Goal: Information Seeking & Learning: Learn about a topic

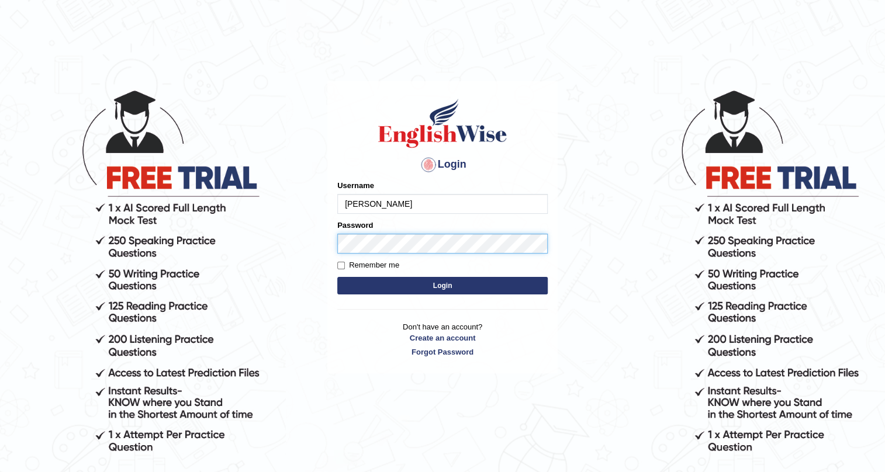
type input "Gabriele"
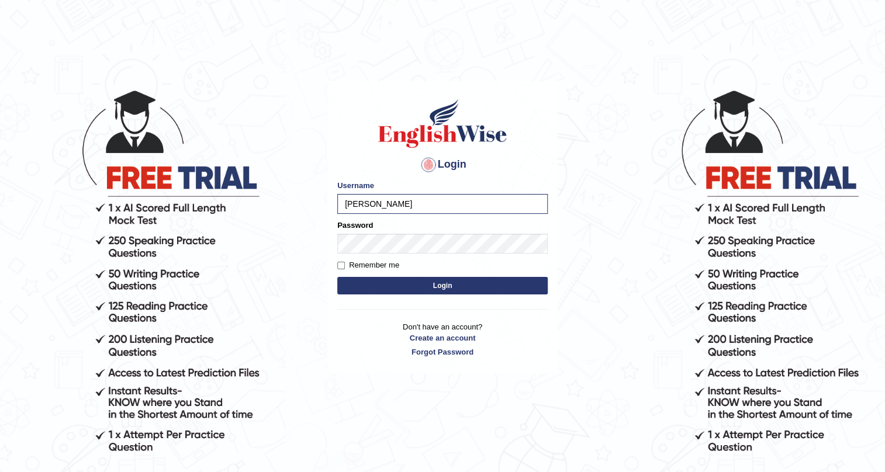
click at [442, 279] on button "Login" at bounding box center [442, 286] width 210 height 18
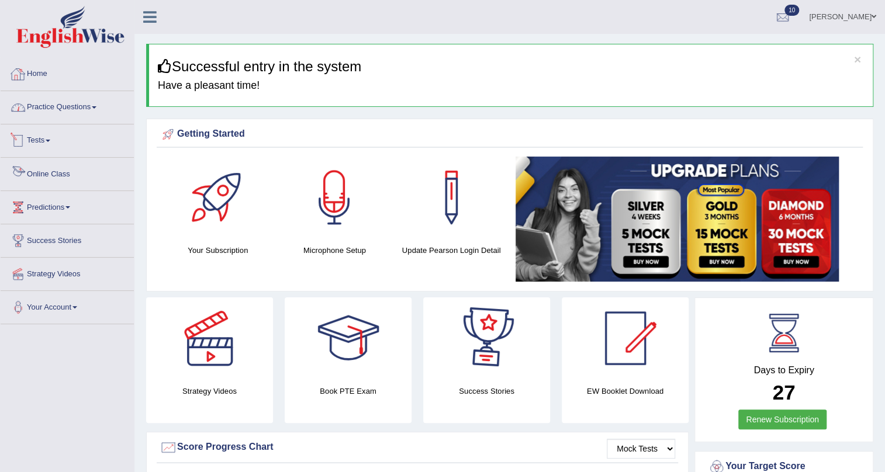
click at [63, 99] on link "Practice Questions" at bounding box center [67, 105] width 133 height 29
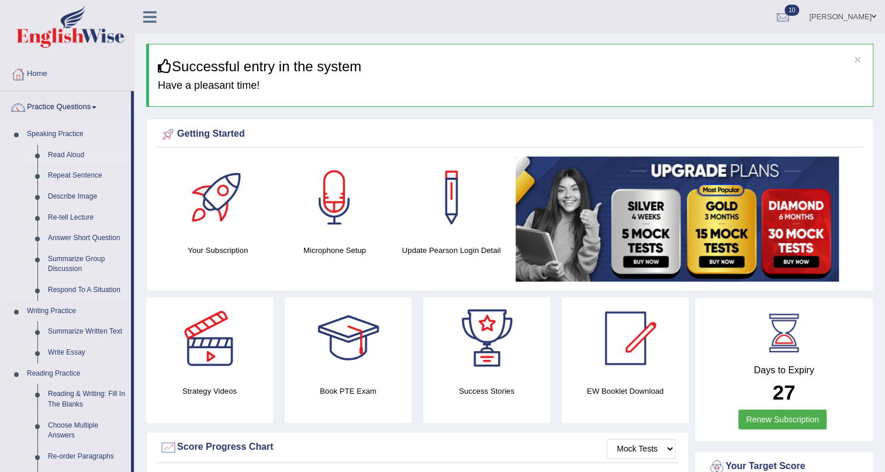
click at [65, 150] on link "Read Aloud" at bounding box center [87, 155] width 88 height 21
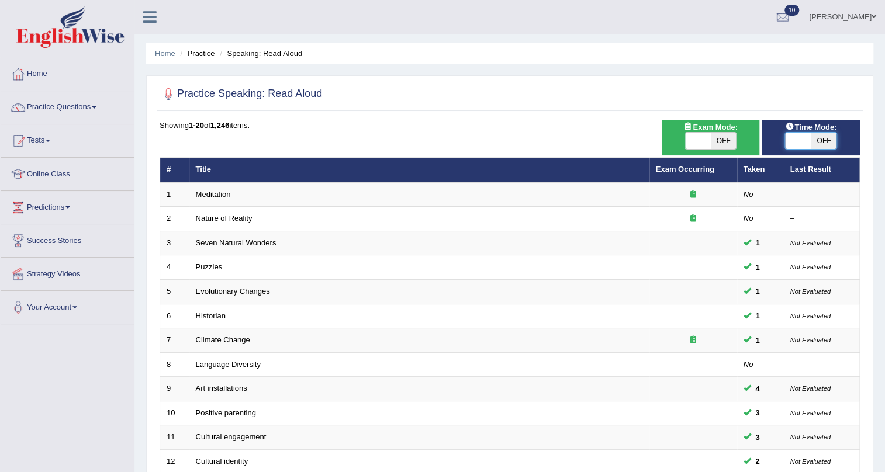
click at [796, 135] on span at bounding box center [798, 141] width 26 height 16
checkbox input "true"
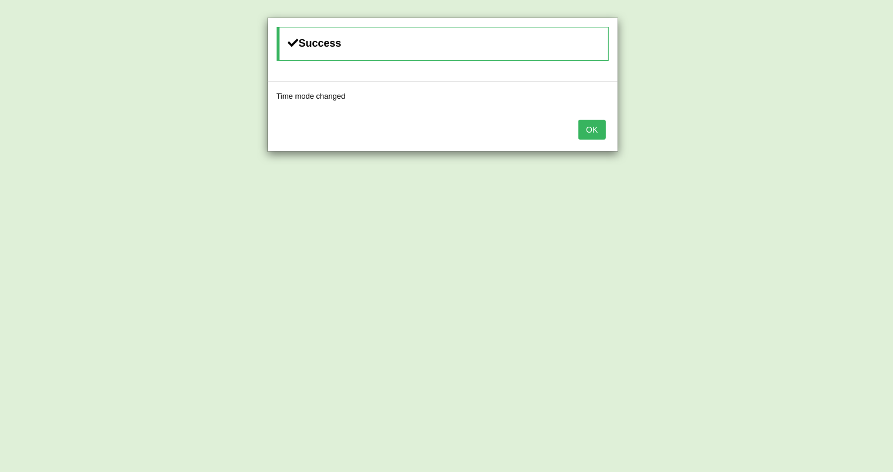
click at [586, 126] on button "OK" at bounding box center [591, 130] width 27 height 20
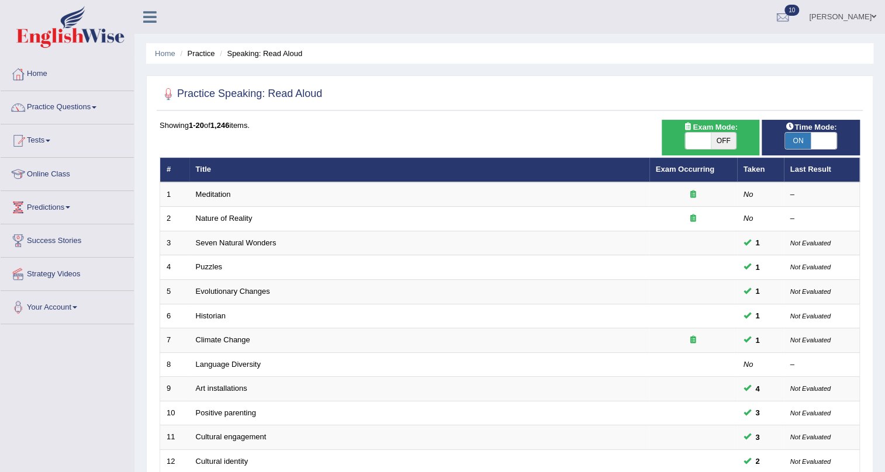
click at [842, 34] on div "Home Practice Speaking: Read Aloud Practice Speaking: Read Aloud Time Mode: ON …" at bounding box center [509, 372] width 751 height 745
click at [842, 23] on link "Flavia Gabriele costa" at bounding box center [842, 15] width 85 height 30
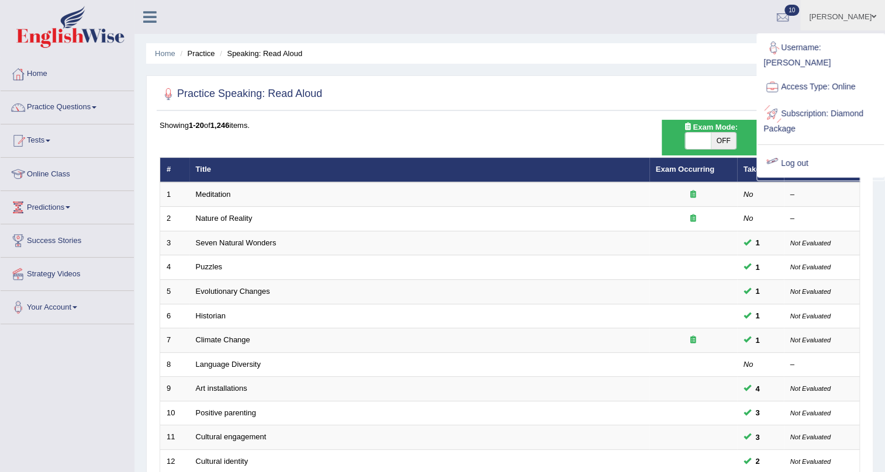
click at [791, 153] on link "Log out" at bounding box center [821, 163] width 126 height 27
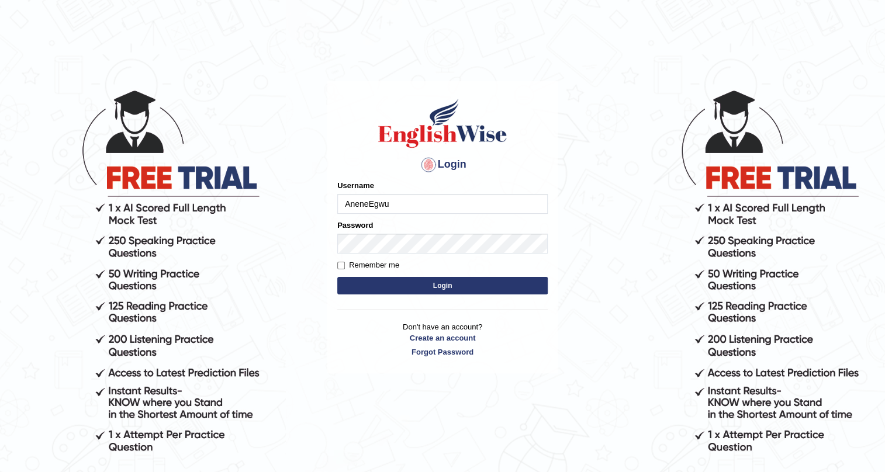
type input "AneneEgwu"
click at [342, 269] on label "Remember me" at bounding box center [368, 266] width 62 height 12
click at [342, 269] on input "Remember me" at bounding box center [341, 266] width 8 height 8
checkbox input "true"
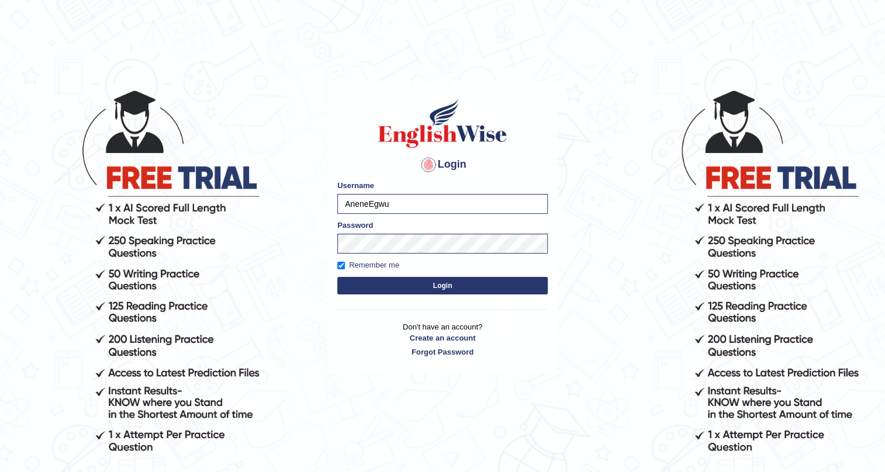
click at [459, 281] on button "Login" at bounding box center [442, 286] width 210 height 18
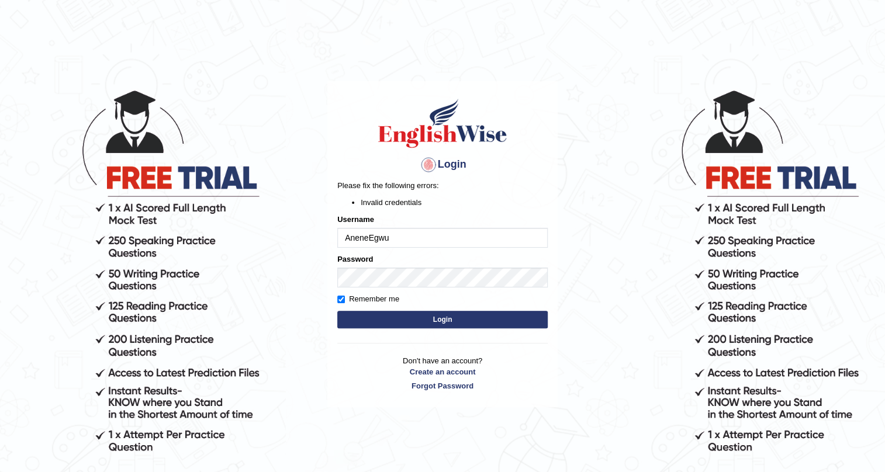
click at [453, 310] on form "Please fix the following errors: Invalid credentials Username AneneEgwu Passwor…" at bounding box center [442, 255] width 210 height 151
click at [347, 239] on input "AneneEgwu" at bounding box center [442, 238] width 210 height 20
click at [345, 239] on input "AneneEgwu" at bounding box center [442, 238] width 210 height 20
click at [451, 321] on button "Login" at bounding box center [442, 320] width 210 height 18
click at [409, 234] on input "AneneEgwu" at bounding box center [442, 238] width 210 height 20
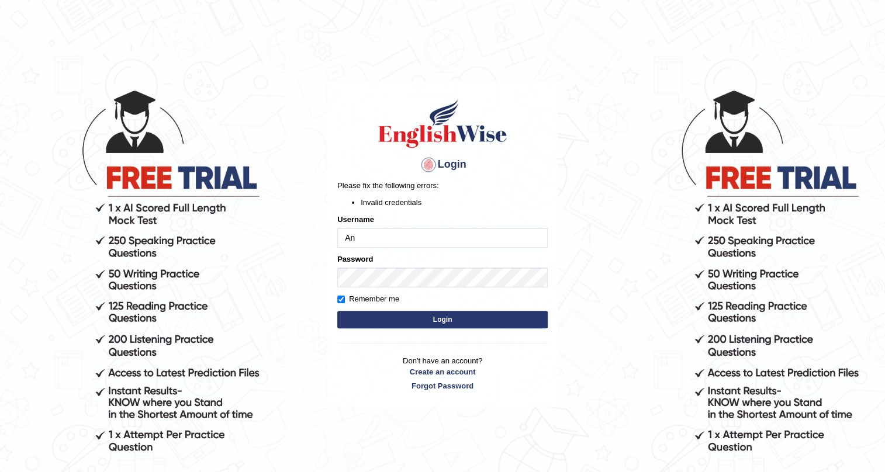
type input "A"
type input "a"
type input "AneneEgwu"
click at [475, 180] on p "Please fix the following errors:" at bounding box center [442, 185] width 210 height 11
click at [464, 319] on button "Login" at bounding box center [442, 320] width 210 height 18
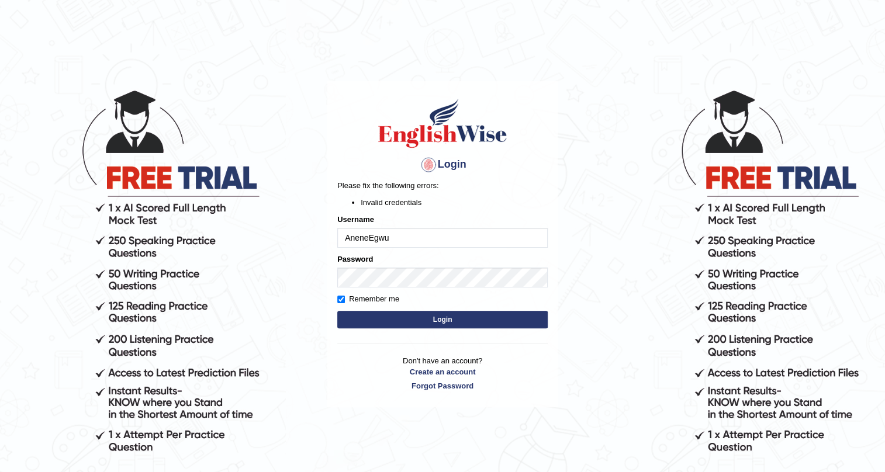
click at [412, 236] on input "AneneEgwu" at bounding box center [442, 238] width 210 height 20
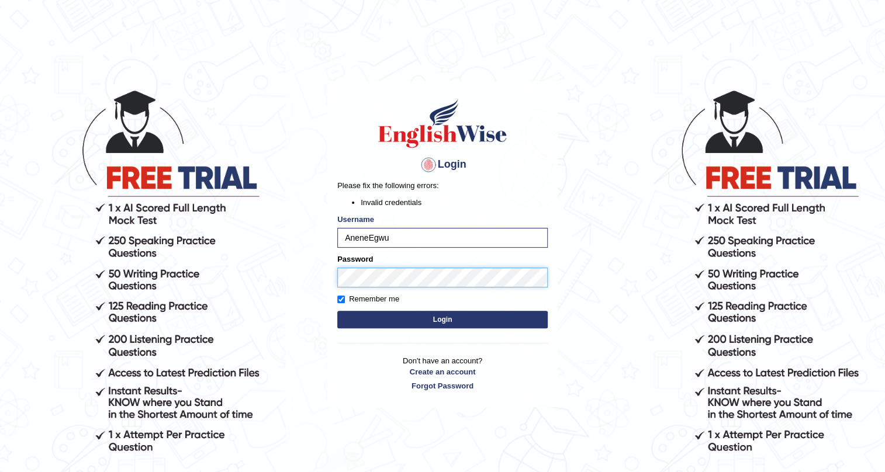
click at [337, 311] on button "Login" at bounding box center [442, 320] width 210 height 18
click at [449, 324] on button "Login" at bounding box center [442, 320] width 210 height 18
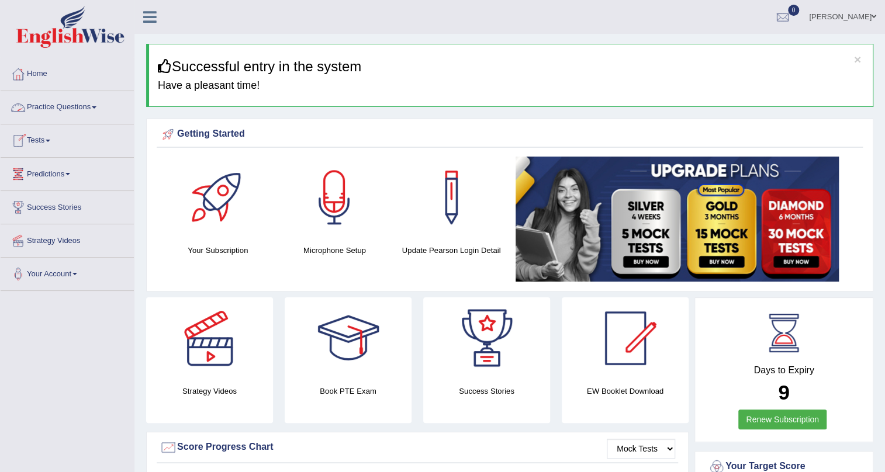
click at [95, 102] on link "Practice Questions" at bounding box center [67, 105] width 133 height 29
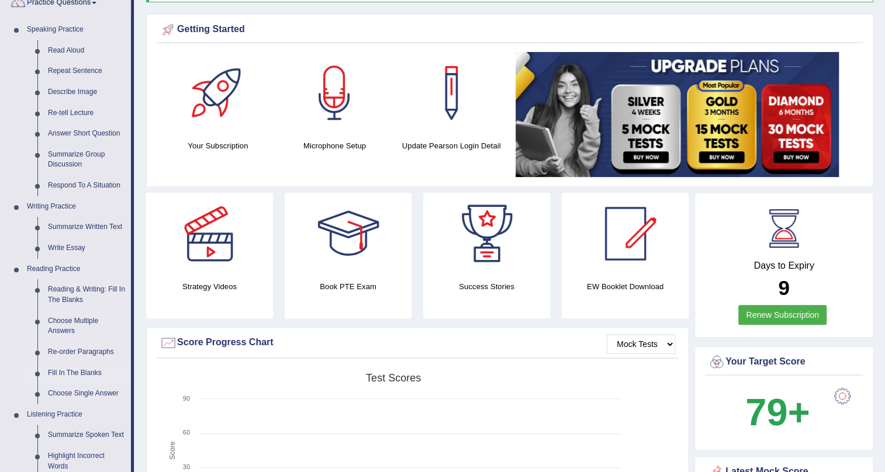
scroll to position [265, 0]
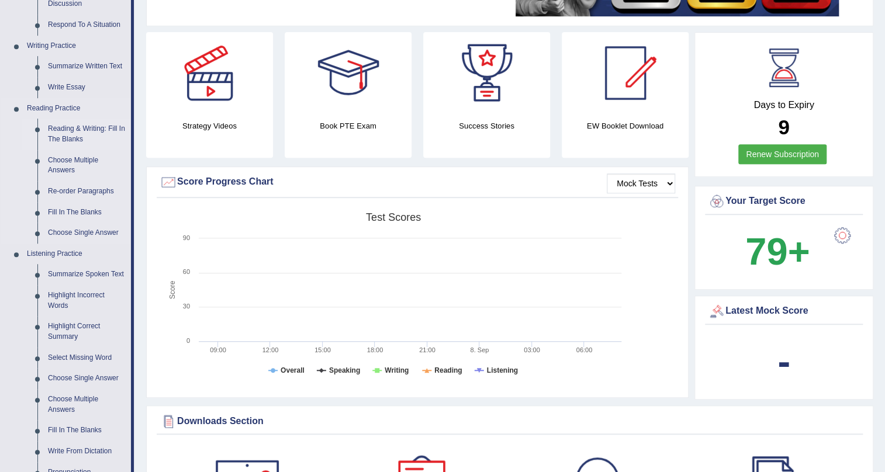
click at [81, 129] on link "Reading & Writing: Fill In The Blanks" at bounding box center [87, 134] width 88 height 31
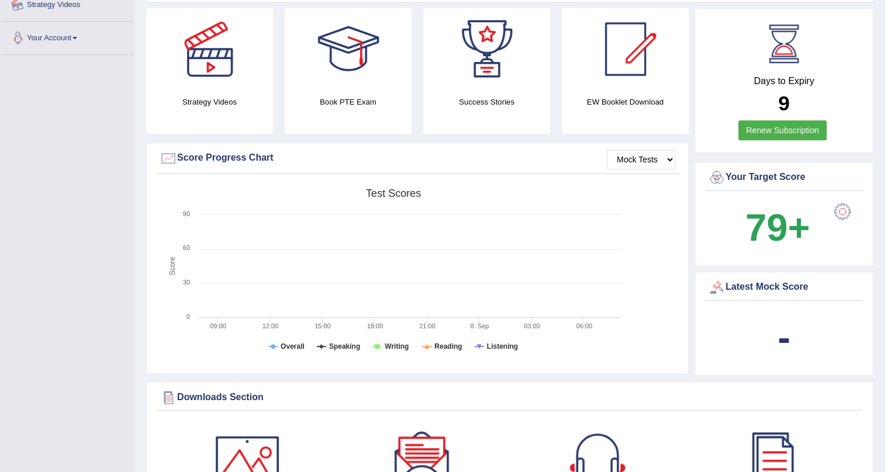
scroll to position [326, 0]
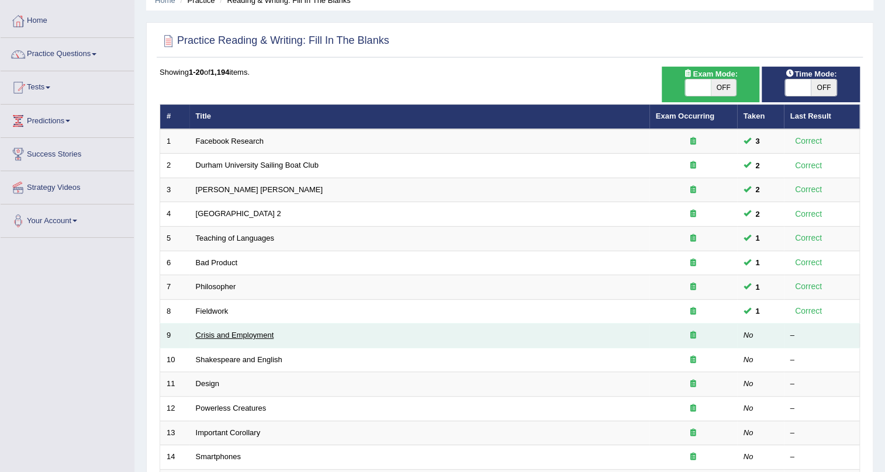
scroll to position [53, 0]
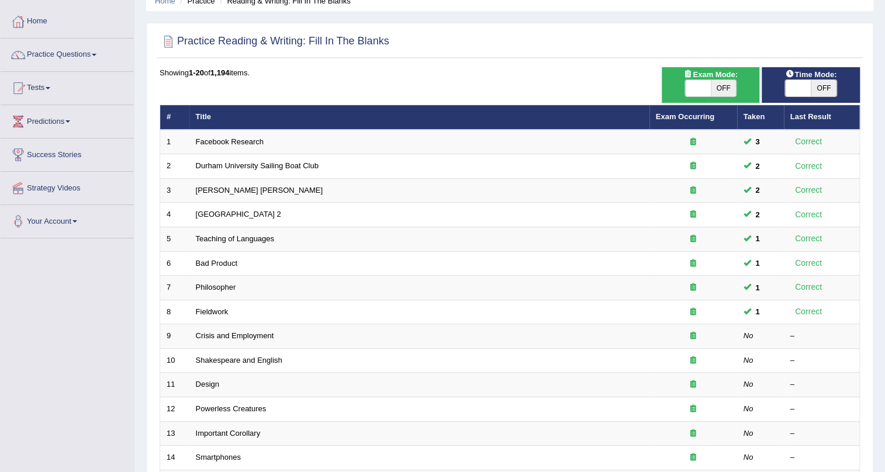
click at [63, 117] on link "Predictions" at bounding box center [67, 119] width 133 height 29
click at [68, 147] on link "Latest Predictions" at bounding box center [76, 148] width 109 height 21
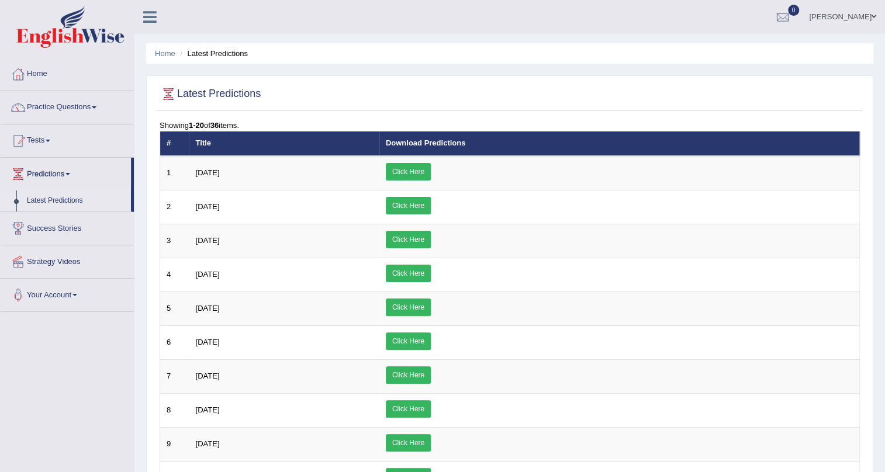
click at [70, 173] on span at bounding box center [67, 174] width 5 height 2
click at [72, 201] on link "Latest Predictions" at bounding box center [76, 201] width 109 height 21
click at [19, 168] on div at bounding box center [18, 174] width 18 height 18
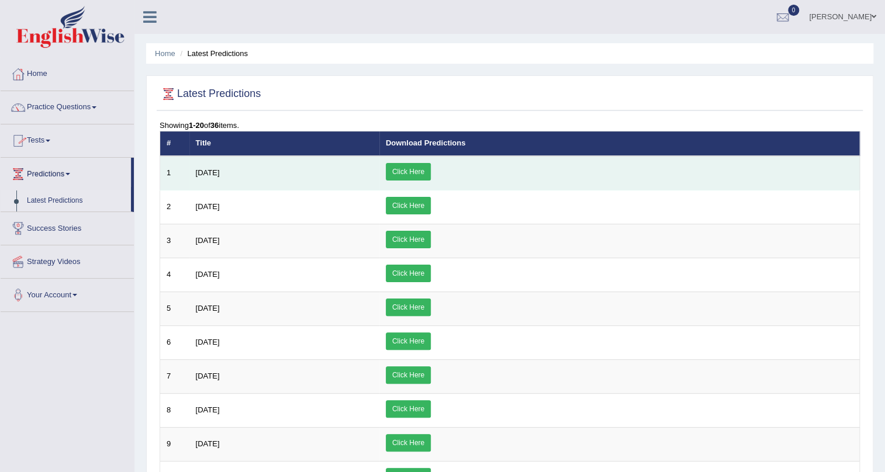
click at [480, 174] on td "Click Here" at bounding box center [619, 173] width 480 height 34
click at [431, 171] on link "Click Here" at bounding box center [408, 172] width 45 height 18
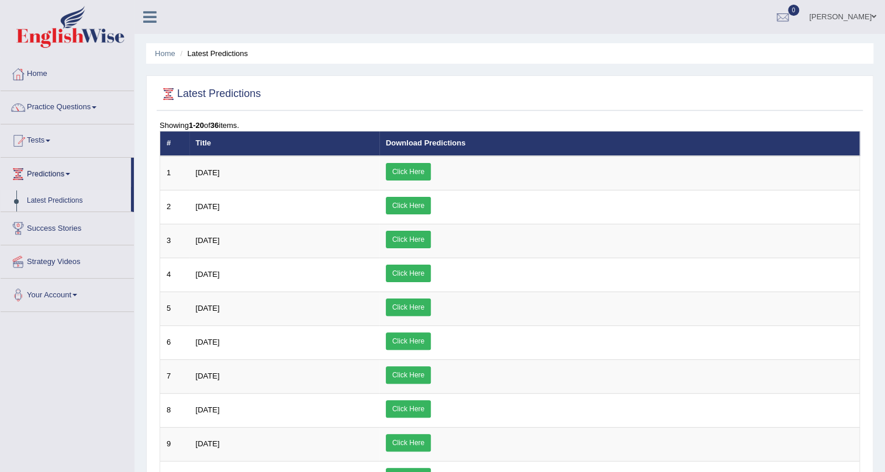
click at [68, 257] on link "Strategy Videos" at bounding box center [67, 259] width 133 height 29
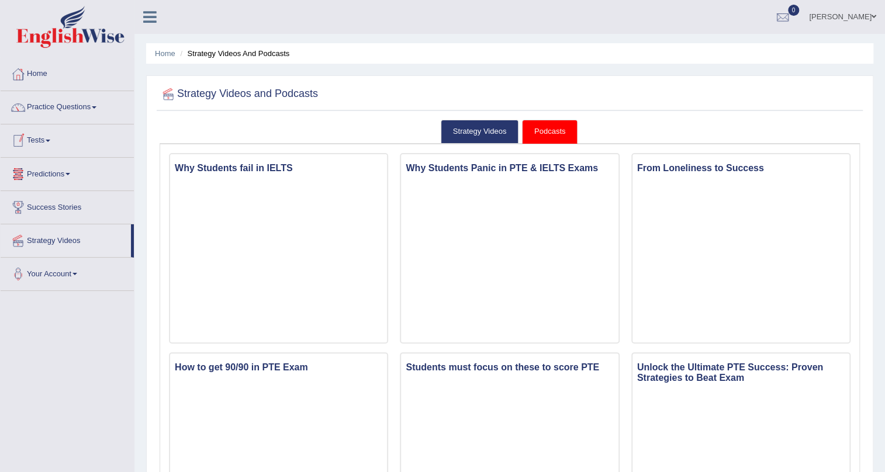
click at [39, 138] on link "Tests" at bounding box center [67, 138] width 133 height 29
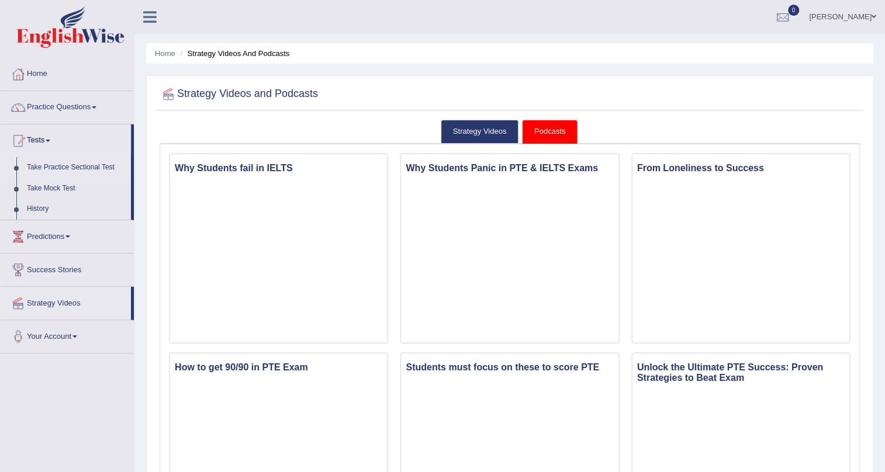
click at [54, 166] on link "Take Practice Sectional Test" at bounding box center [76, 167] width 109 height 21
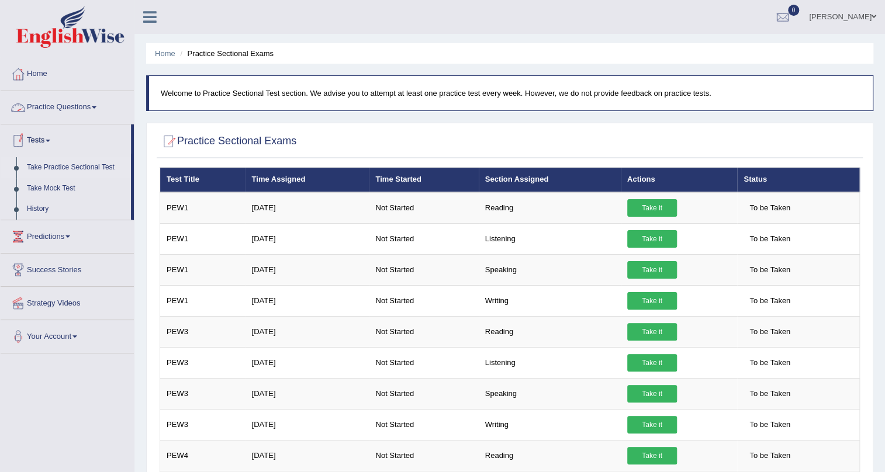
click at [132, 98] on link "Practice Questions" at bounding box center [67, 105] width 133 height 29
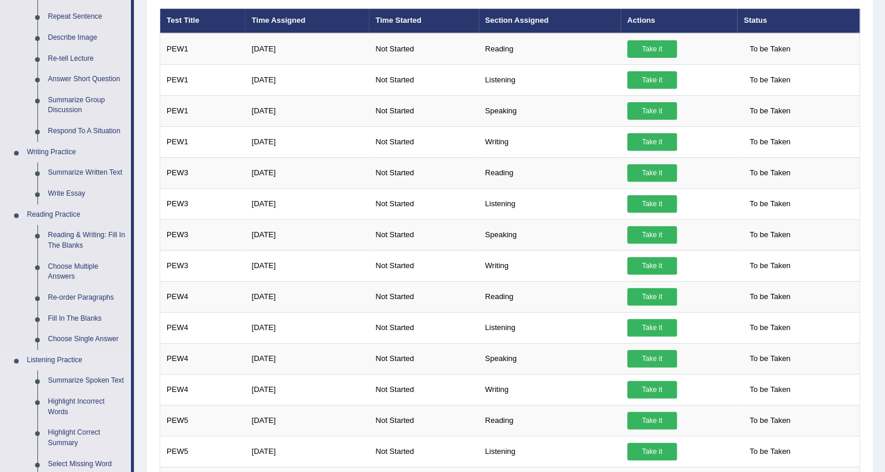
scroll to position [106, 0]
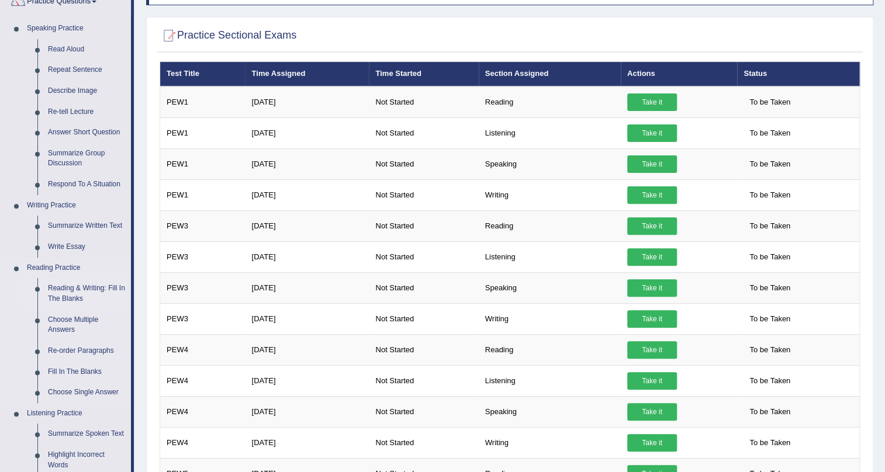
click at [67, 286] on link "Reading & Writing: Fill In The Blanks" at bounding box center [87, 293] width 88 height 31
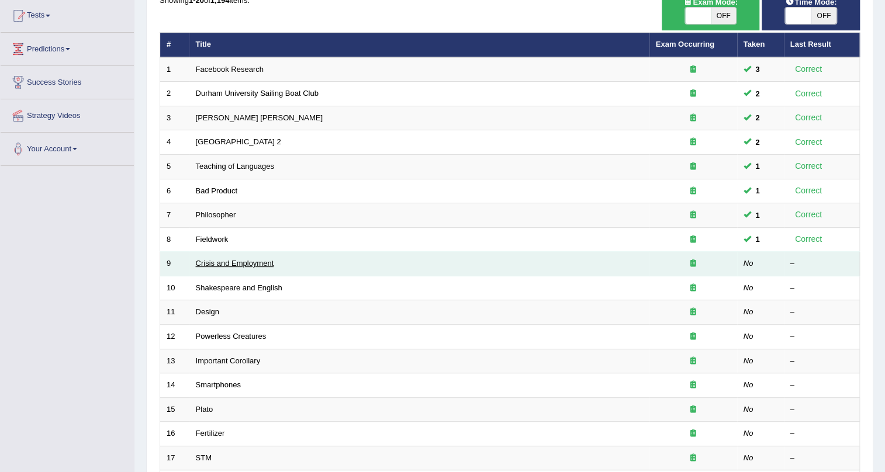
scroll to position [72, 0]
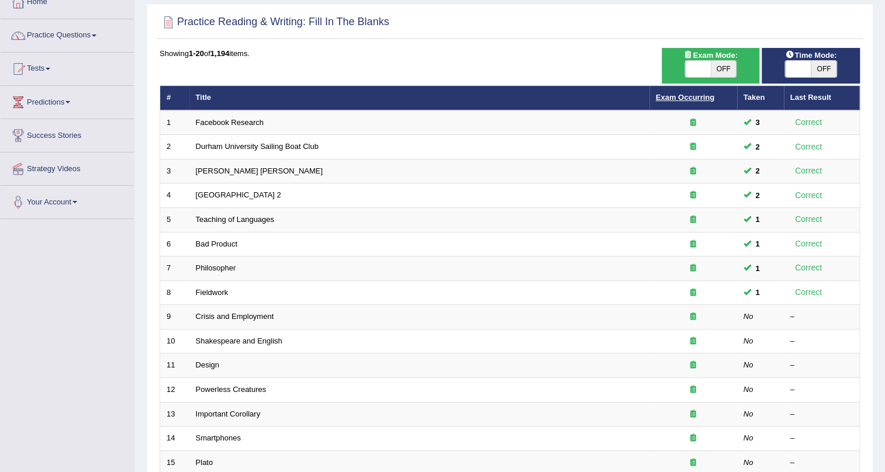
click at [690, 99] on link "Exam Occurring" at bounding box center [685, 97] width 58 height 9
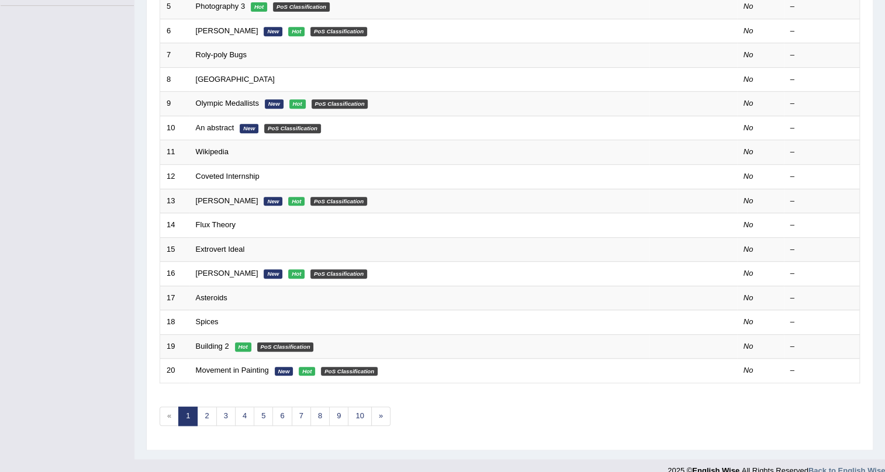
scroll to position [300, 0]
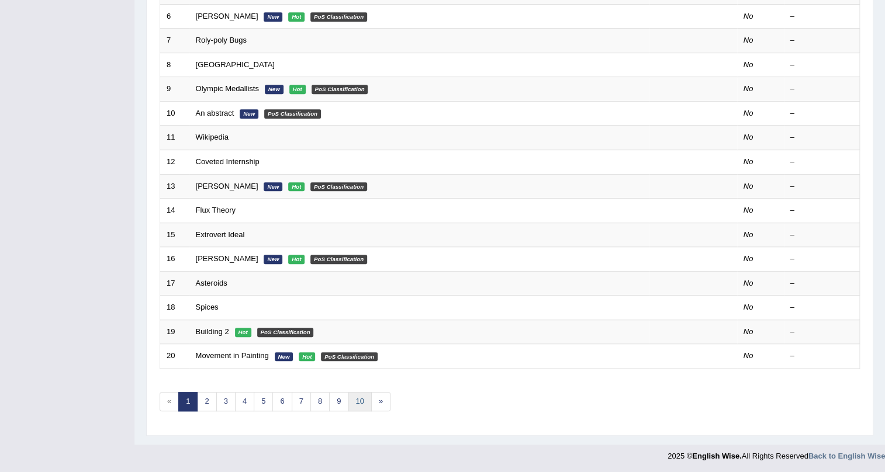
click at [357, 403] on link "10" at bounding box center [359, 401] width 23 height 19
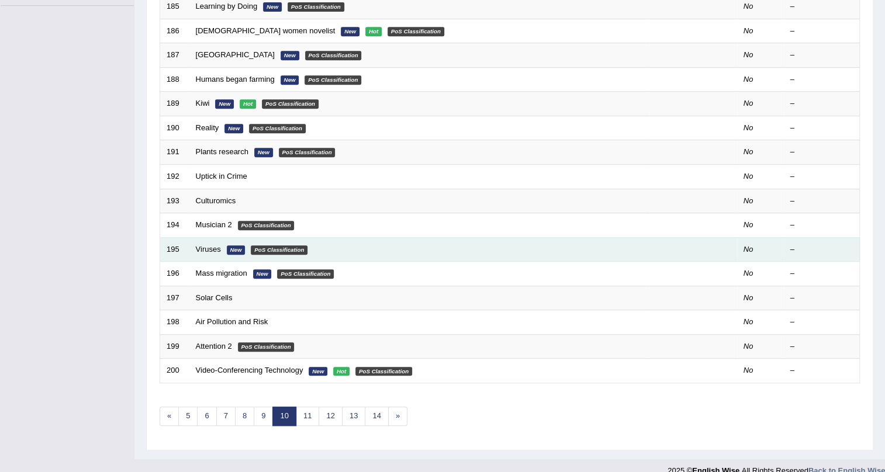
scroll to position [300, 0]
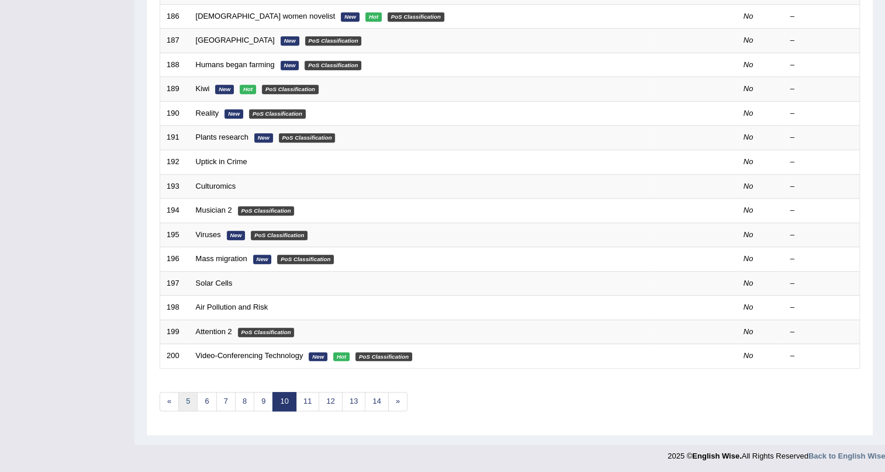
click at [188, 398] on link "5" at bounding box center [187, 401] width 19 height 19
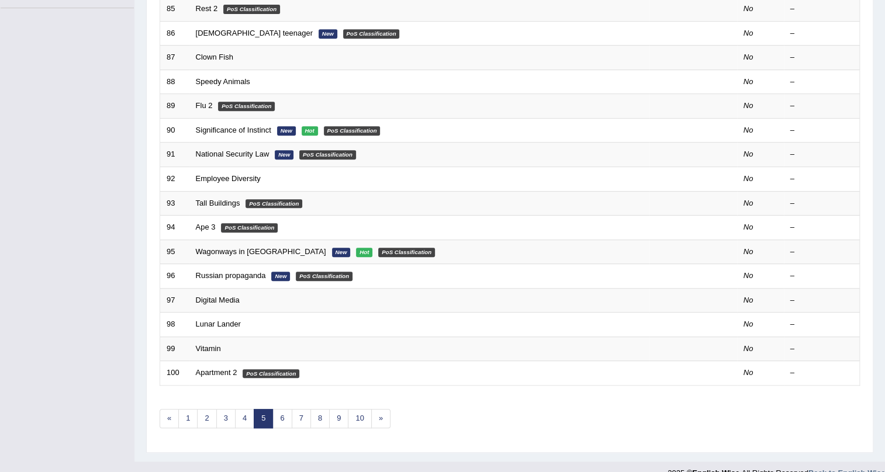
scroll to position [300, 0]
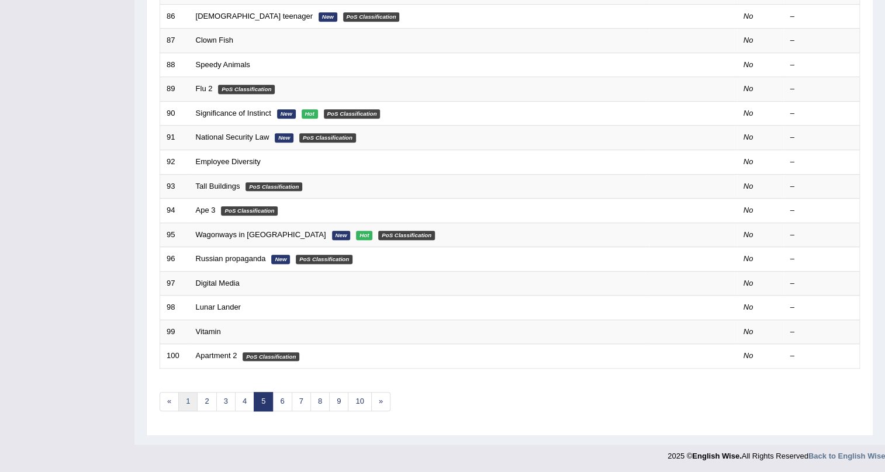
click at [191, 402] on link "1" at bounding box center [187, 401] width 19 height 19
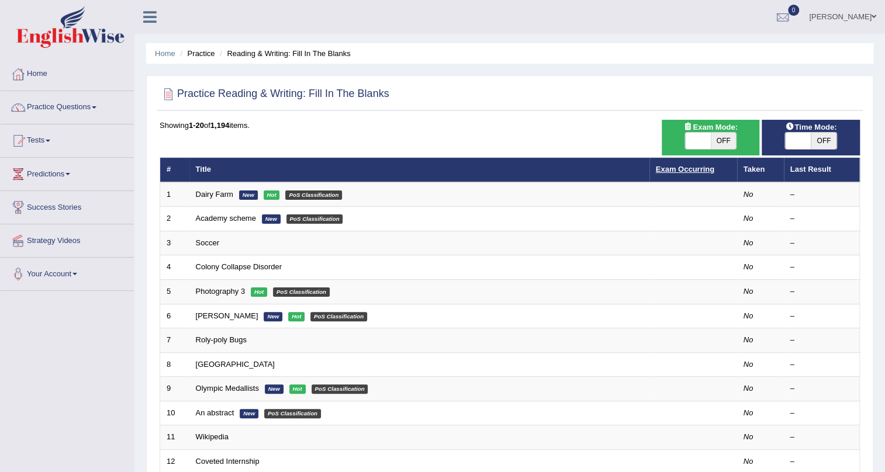
click at [665, 170] on link "Exam Occurring" at bounding box center [685, 169] width 58 height 9
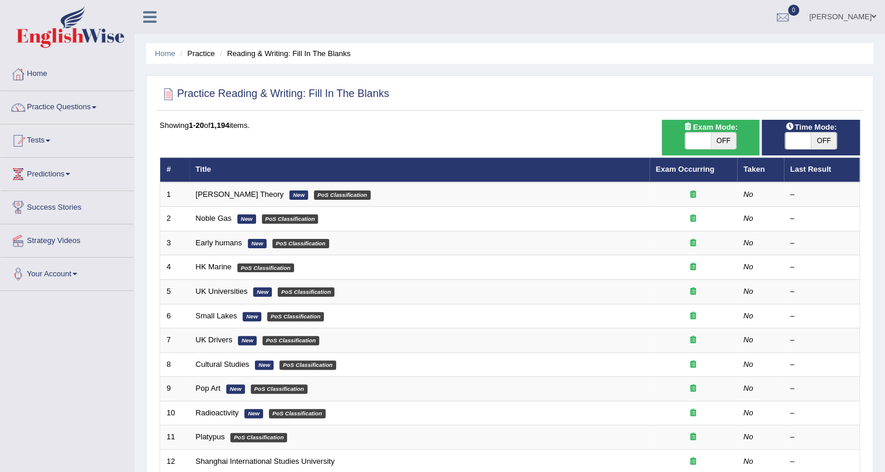
click at [753, 170] on th "Taken" at bounding box center [760, 170] width 47 height 25
click at [754, 170] on th "Taken" at bounding box center [760, 170] width 47 height 25
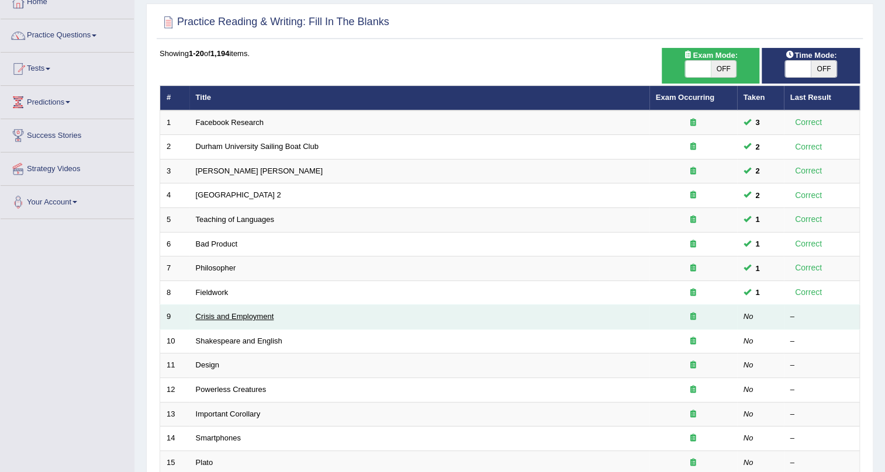
click at [246, 316] on link "Crisis and Employment" at bounding box center [235, 316] width 78 height 9
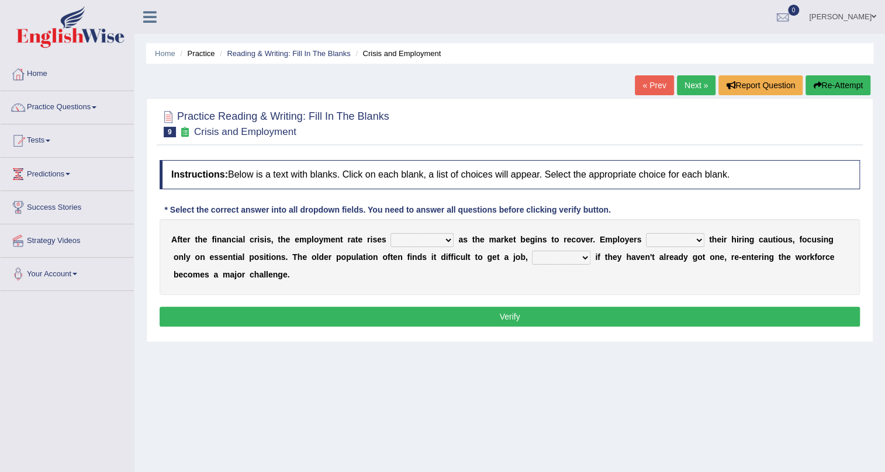
click at [448, 240] on select "normally conversely strenuously sharply" at bounding box center [421, 240] width 63 height 14
select select "sharply"
click at [390, 233] on select "normally conversely strenuously sharply" at bounding box center [421, 240] width 63 height 14
click at [700, 240] on select "keeping kept keep are kept" at bounding box center [675, 240] width 58 height 14
select select "kept"
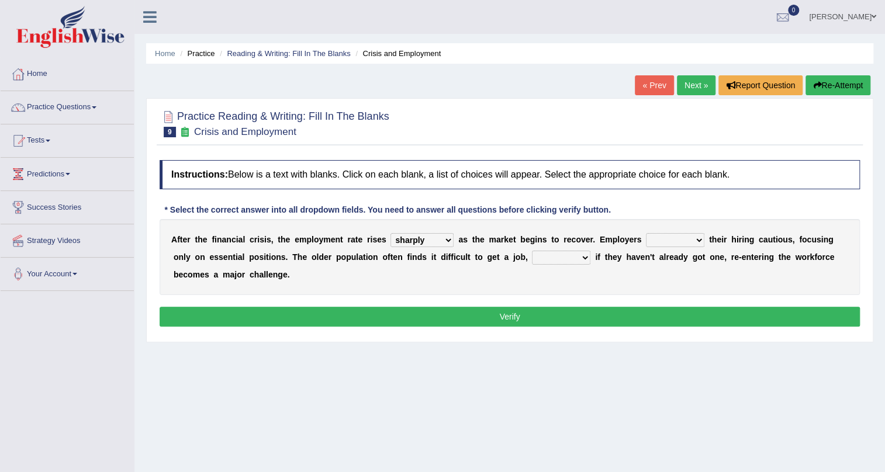
click at [646, 233] on select "keeping kept keep are kept" at bounding box center [675, 240] width 58 height 14
click at [586, 257] on select "although while then because" at bounding box center [561, 258] width 58 height 14
select select "because"
click at [532, 251] on select "although while then because" at bounding box center [561, 258] width 58 height 14
click at [699, 240] on select "keeping kept keep are kept" at bounding box center [675, 240] width 58 height 14
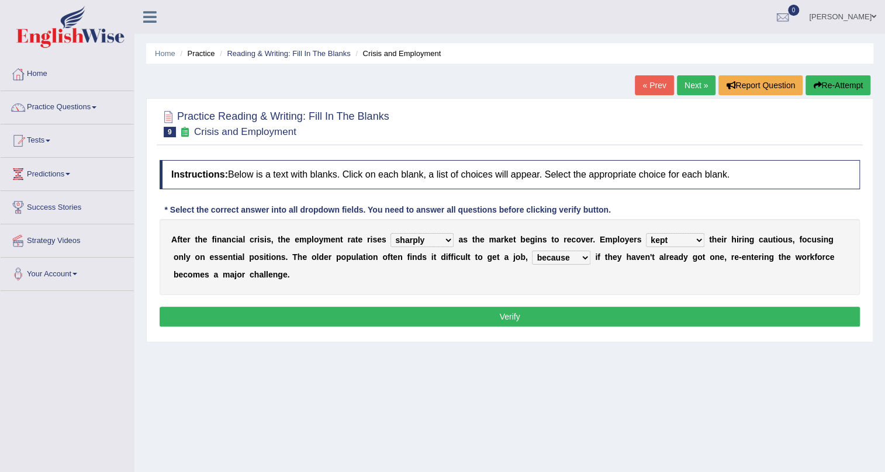
click at [571, 274] on div "A f t e r t h e f i n a n c i a l c r i s i s , t h e e m p l o y m e n t r a t…" at bounding box center [510, 257] width 700 height 76
click at [520, 317] on button "Verify" at bounding box center [510, 317] width 700 height 20
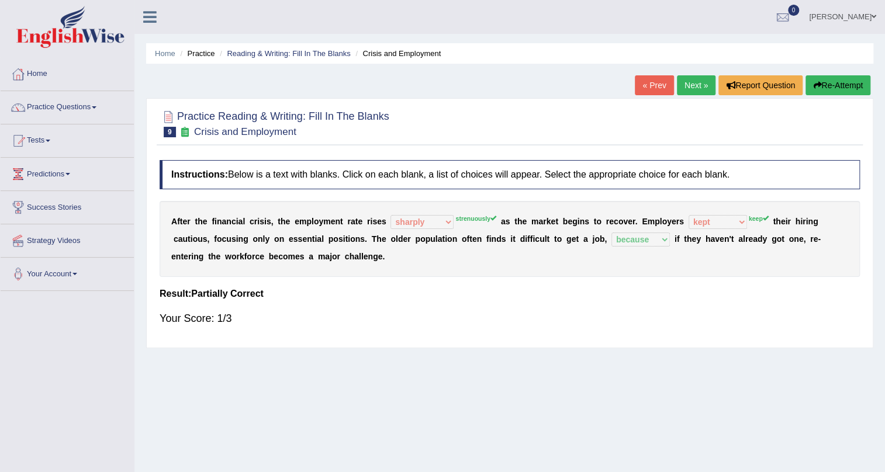
click at [846, 85] on button "Re-Attempt" at bounding box center [837, 85] width 65 height 20
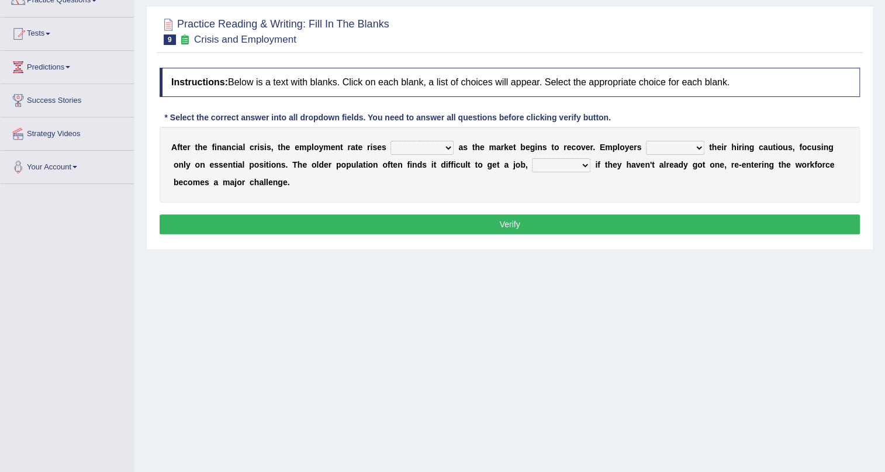
scroll to position [88, 0]
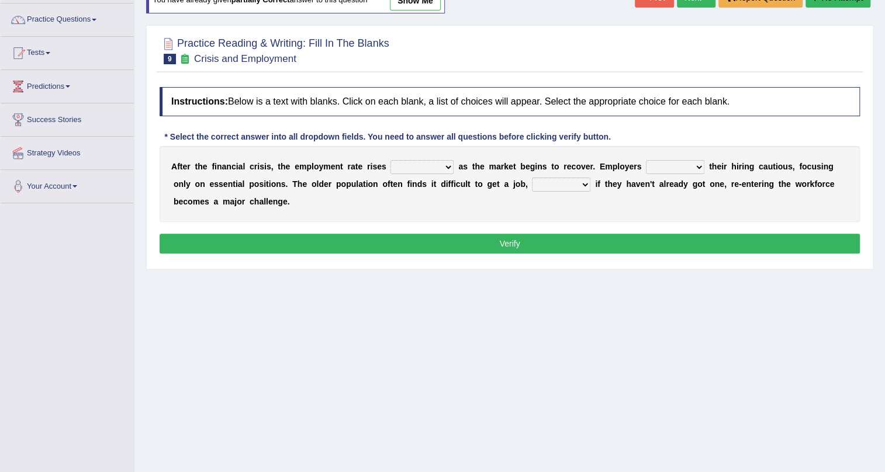
click at [445, 168] on select "normally conversely strenuously sharply" at bounding box center [421, 167] width 63 height 14
select select "strenuously"
click at [390, 160] on select "normally conversely strenuously sharply" at bounding box center [421, 167] width 63 height 14
click at [701, 168] on select "keeping kept keep are kept" at bounding box center [675, 167] width 58 height 14
select select "keep"
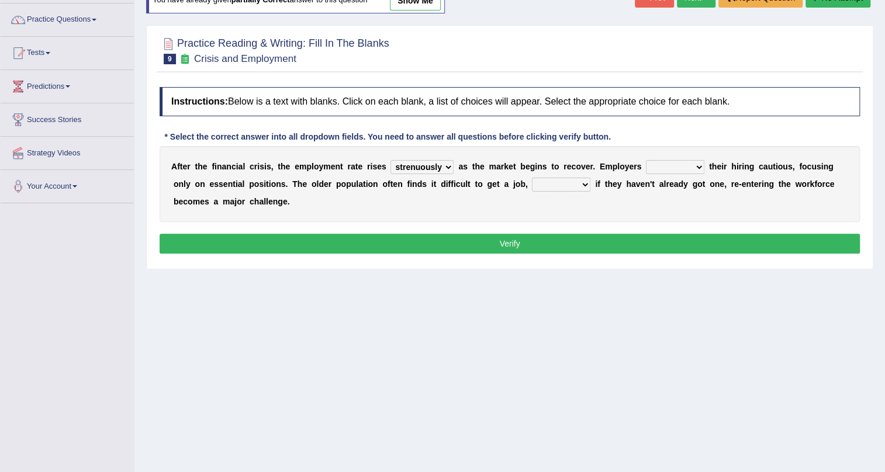
click at [646, 160] on select "keeping kept keep are kept" at bounding box center [675, 167] width 58 height 14
click at [587, 182] on select "although while then because" at bounding box center [561, 185] width 58 height 14
select select "because"
click at [532, 178] on select "although while then because" at bounding box center [561, 185] width 58 height 14
click at [538, 246] on button "Verify" at bounding box center [510, 244] width 700 height 20
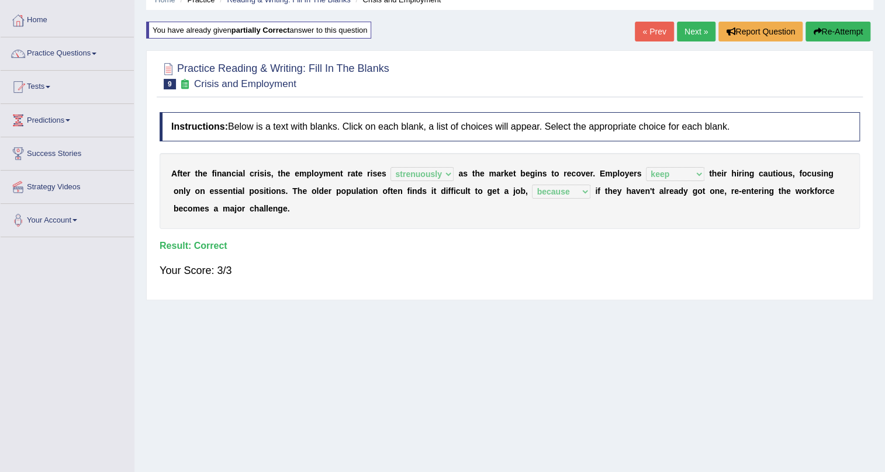
scroll to position [35, 0]
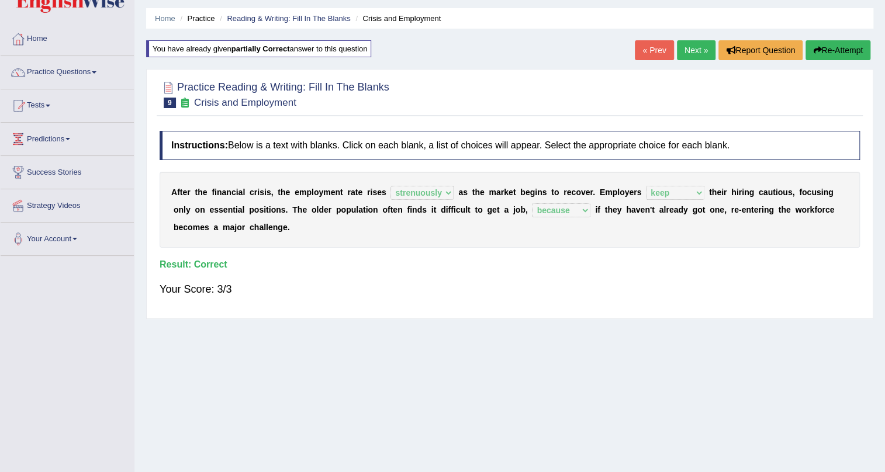
click at [687, 49] on link "Next »" at bounding box center [696, 50] width 39 height 20
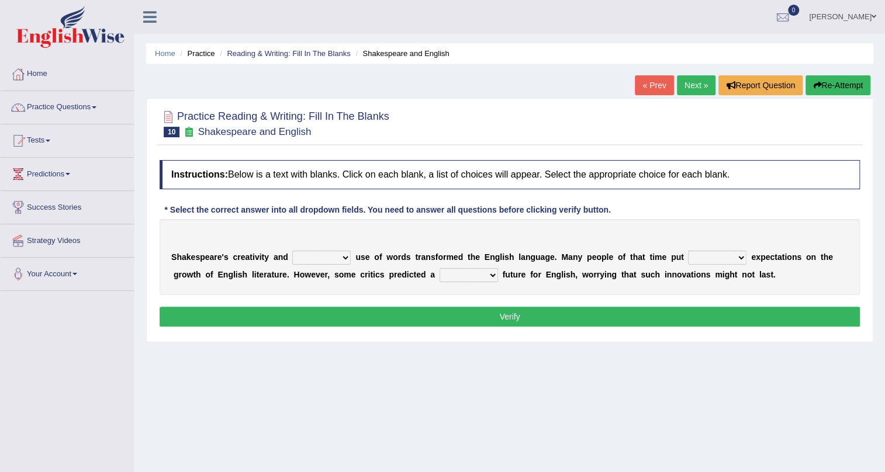
scroll to position [53, 0]
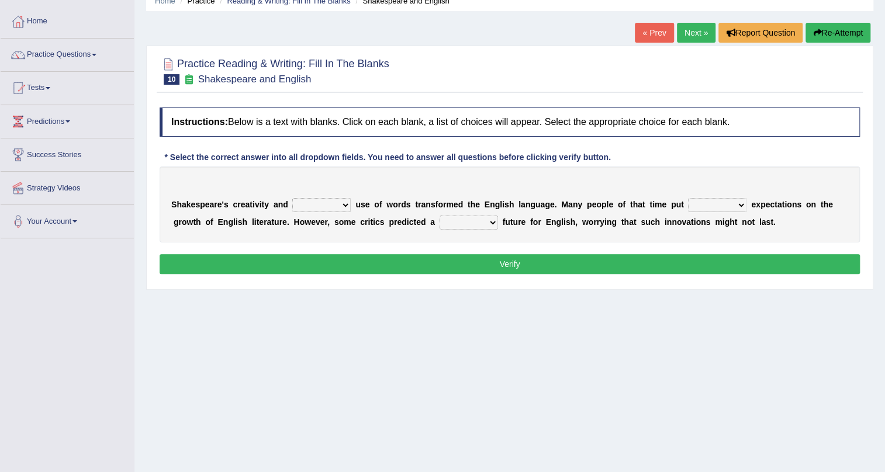
click at [345, 205] on select "idealized intensive fancied inventive" at bounding box center [321, 205] width 58 height 14
select select "fancied"
click at [292, 198] on select "idealized intensive fancied inventive" at bounding box center [321, 205] width 58 height 14
click at [743, 205] on select "wide much high more" at bounding box center [717, 205] width 58 height 14
select select "more"
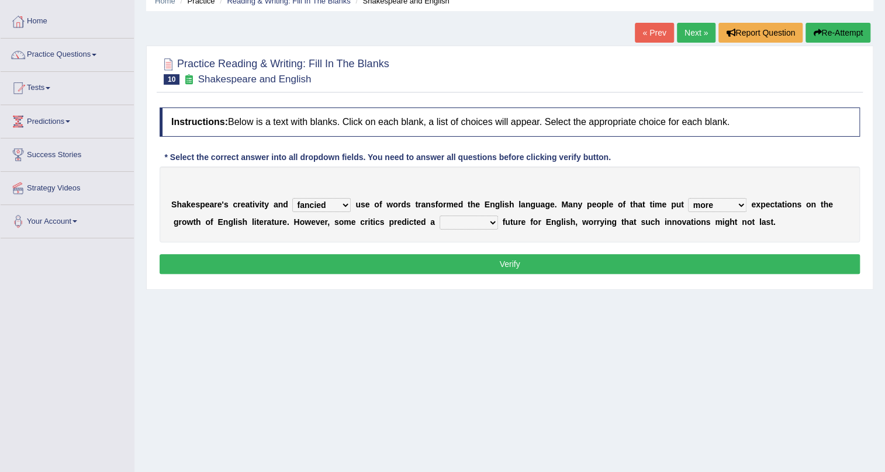
click at [688, 198] on select "wide much high more" at bounding box center [717, 205] width 58 height 14
click at [493, 222] on select "monetary promising irresistible daunting" at bounding box center [469, 223] width 58 height 14
select select "daunting"
click at [440, 216] on select "monetary promising irresistible daunting" at bounding box center [469, 223] width 58 height 14
click at [495, 265] on button "Verify" at bounding box center [510, 264] width 700 height 20
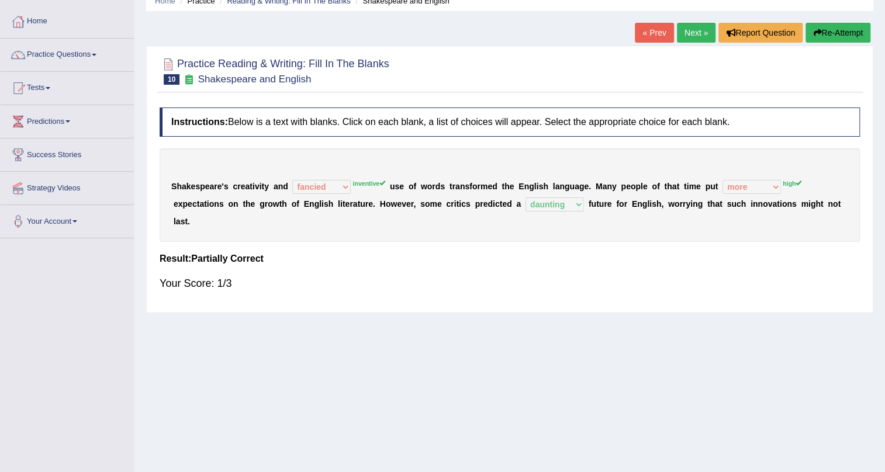
click at [836, 32] on button "Re-Attempt" at bounding box center [837, 33] width 65 height 20
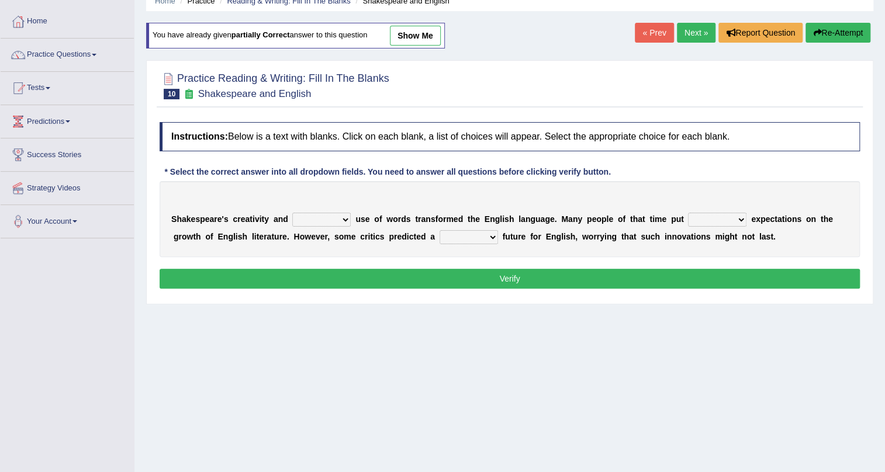
click at [342, 217] on select "idealized intensive fancied inventive" at bounding box center [321, 220] width 58 height 14
select select "inventive"
click at [292, 213] on select "idealized intensive fancied inventive" at bounding box center [321, 220] width 58 height 14
click at [736, 217] on select "wide much high more" at bounding box center [717, 220] width 58 height 14
select select "high"
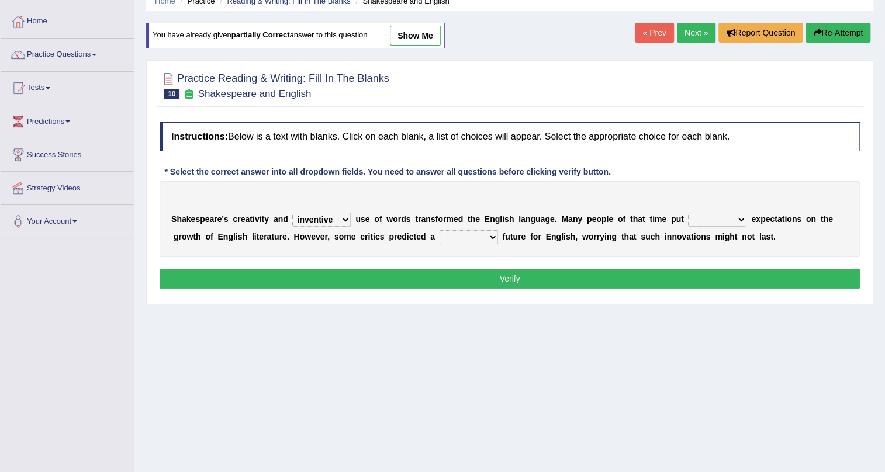
click at [688, 213] on select "wide much high more" at bounding box center [717, 220] width 58 height 14
click at [492, 235] on select "monetary promising irresistible daunting" at bounding box center [469, 237] width 58 height 14
select select "daunting"
click at [440, 230] on select "monetary promising irresistible daunting" at bounding box center [469, 237] width 58 height 14
click at [506, 274] on button "Verify" at bounding box center [510, 279] width 700 height 20
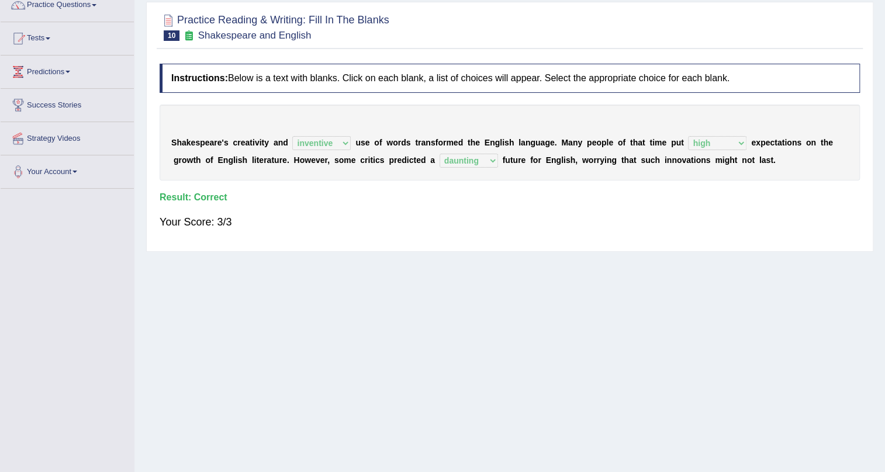
scroll to position [35, 0]
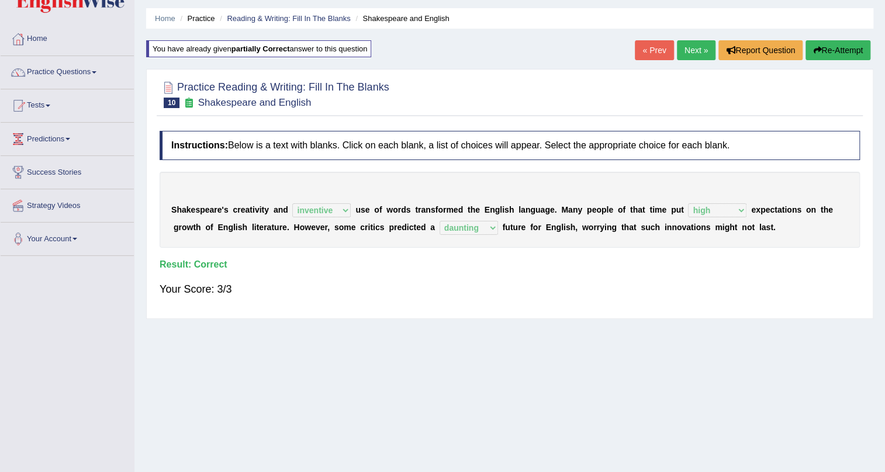
click at [693, 52] on link "Next »" at bounding box center [696, 50] width 39 height 20
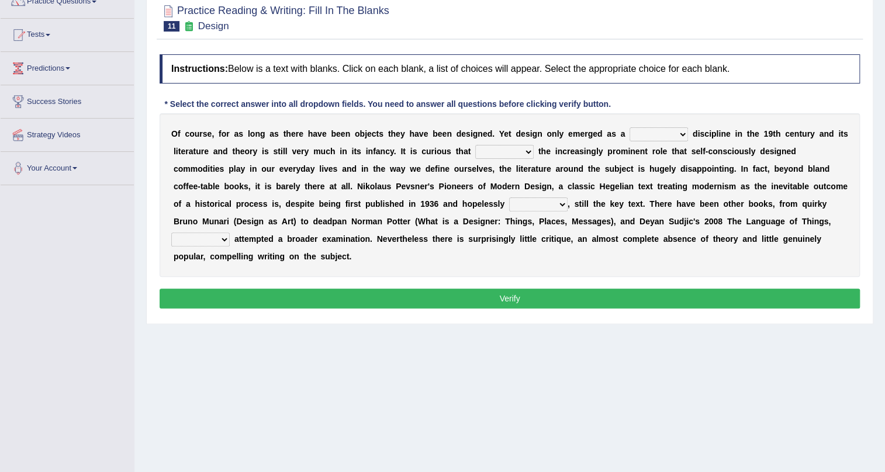
click at [685, 134] on select "bilateral ubiquitous foremost dedicated" at bounding box center [659, 134] width 58 height 14
select select "foremost"
click at [630, 127] on select "bilateral ubiquitous foremost dedicated" at bounding box center [659, 134] width 58 height 14
click at [527, 149] on select "since despite within through" at bounding box center [504, 152] width 58 height 14
select select "despite"
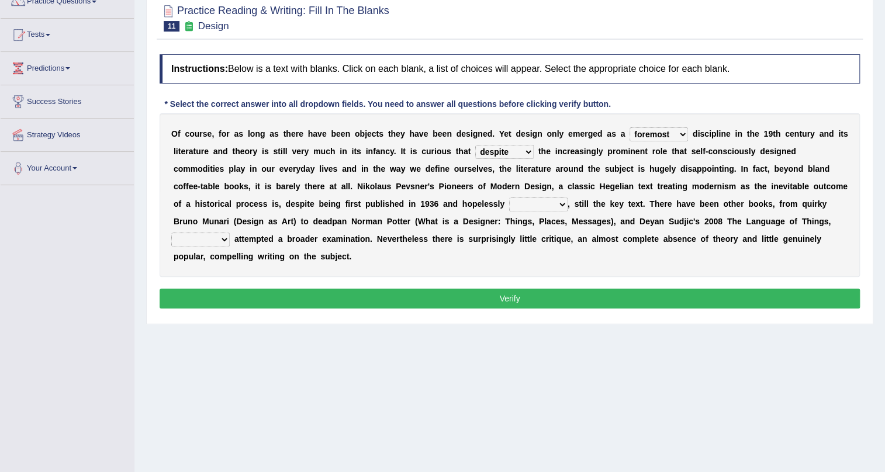
click at [475, 145] on select "since despite within through" at bounding box center [504, 152] width 58 height 14
click at [565, 206] on select "dates dating date dated" at bounding box center [538, 205] width 58 height 14
select select "dated"
click at [509, 198] on select "dates dating date dated" at bounding box center [538, 205] width 58 height 14
click at [226, 238] on select "which then however as" at bounding box center [200, 240] width 58 height 14
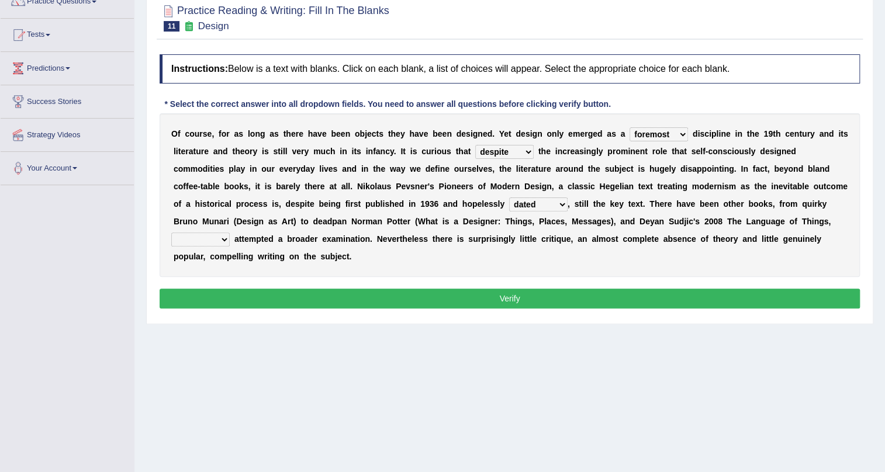
select select "which"
click at [171, 233] on select "which then however as" at bounding box center [200, 240] width 58 height 14
click at [313, 304] on button "Verify" at bounding box center [510, 299] width 700 height 20
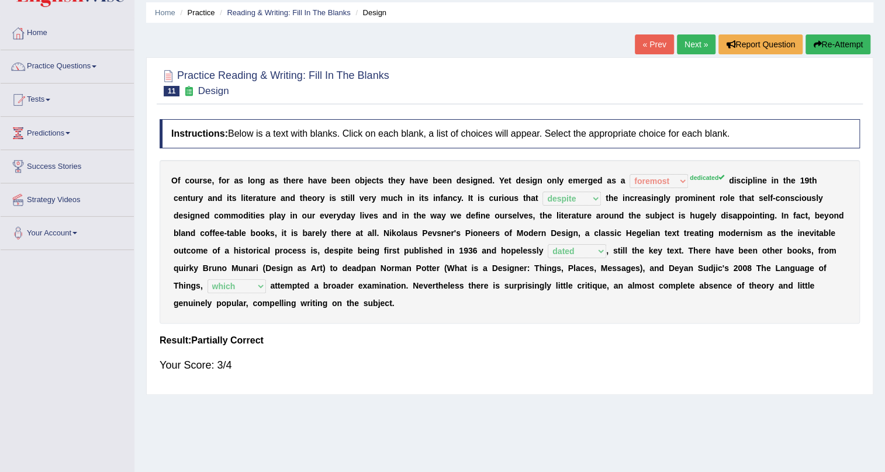
scroll to position [35, 0]
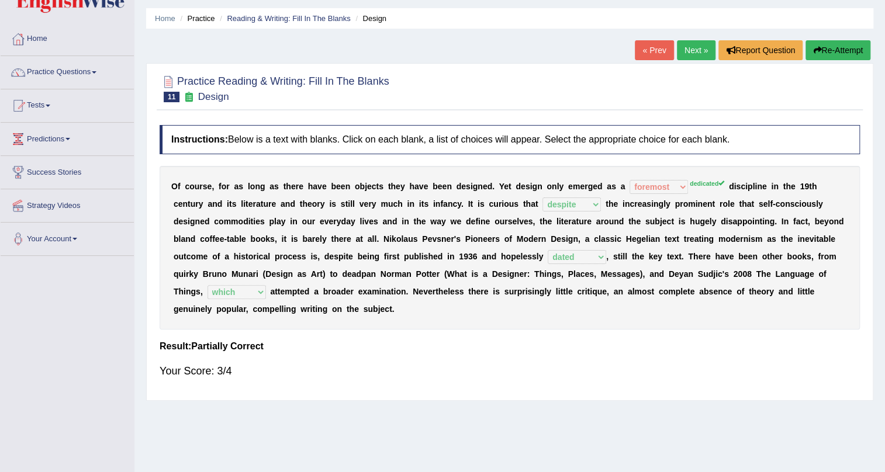
click at [832, 45] on button "Re-Attempt" at bounding box center [837, 50] width 65 height 20
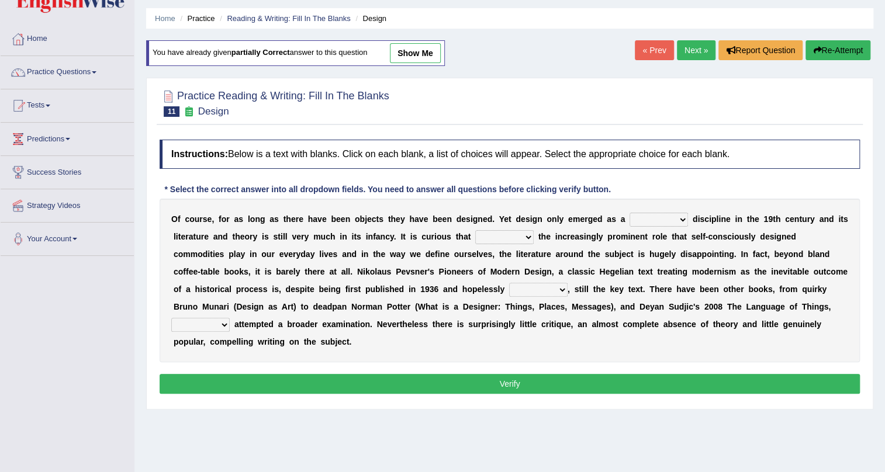
scroll to position [88, 0]
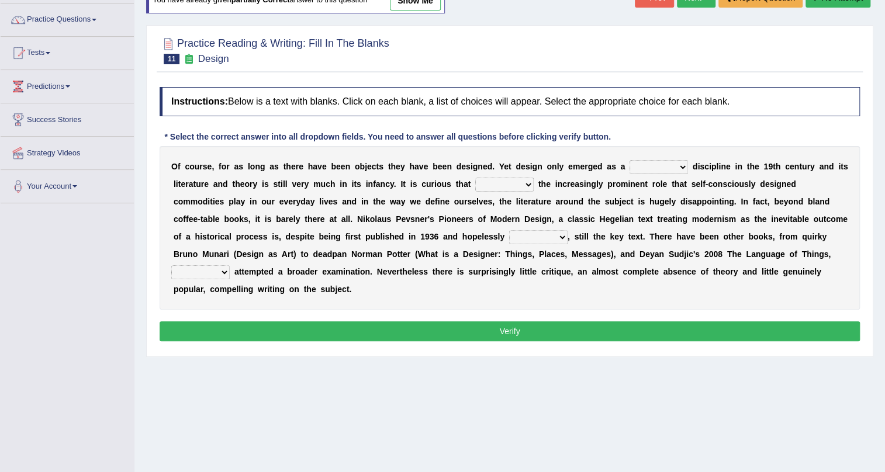
click at [680, 165] on select "bilateral ubiquitous foremost dedicated" at bounding box center [659, 167] width 58 height 14
select select "dedicated"
click at [630, 160] on select "bilateral ubiquitous foremost dedicated" at bounding box center [659, 167] width 58 height 14
click at [525, 184] on select "since despite within through" at bounding box center [504, 185] width 58 height 14
select select "despite"
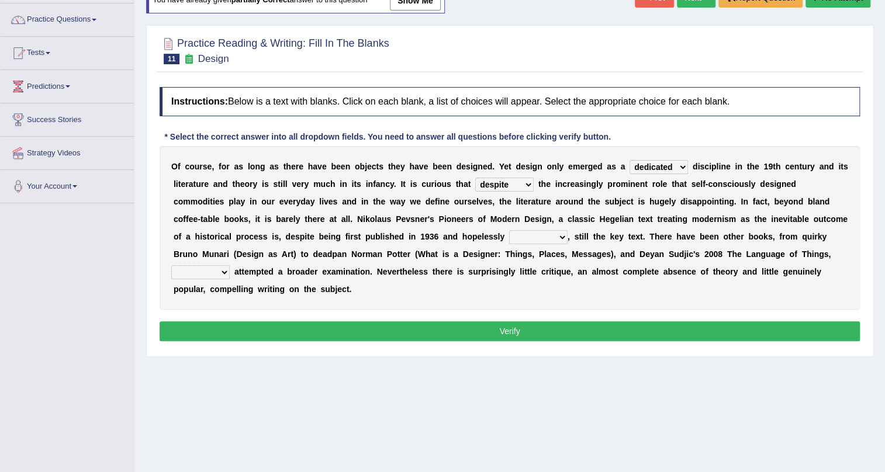
click at [475, 178] on select "since despite within through" at bounding box center [504, 185] width 58 height 14
click at [561, 231] on select "dates dating date dated" at bounding box center [538, 237] width 58 height 14
select select "dated"
click at [509, 230] on select "dates dating date dated" at bounding box center [538, 237] width 58 height 14
click at [222, 269] on select "which then however as" at bounding box center [200, 272] width 58 height 14
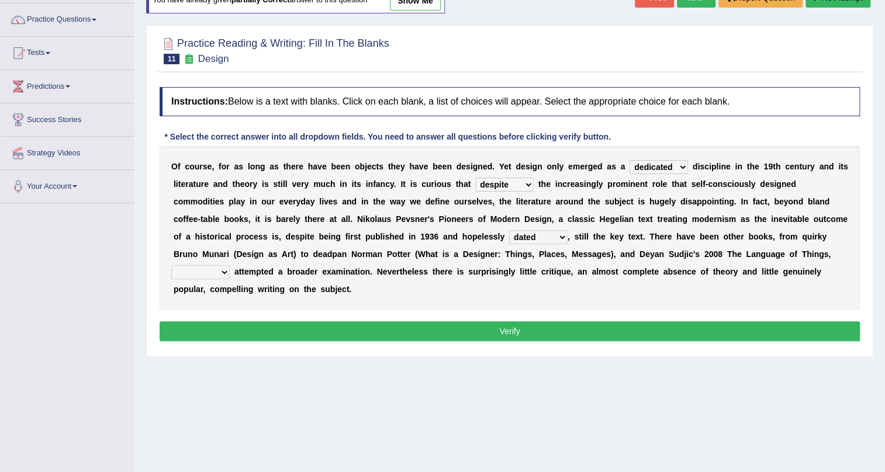
select select "which"
click at [171, 265] on select "which then however as" at bounding box center [200, 272] width 58 height 14
click at [538, 333] on button "Verify" at bounding box center [510, 331] width 700 height 20
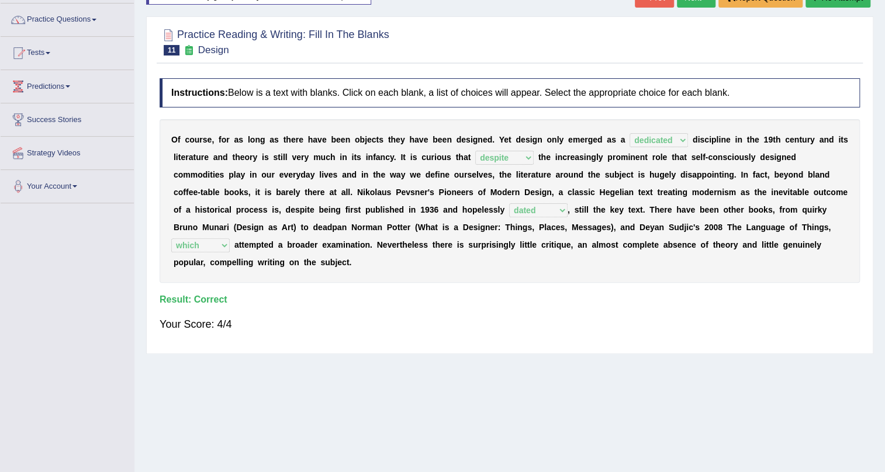
click at [599, 38] on div at bounding box center [510, 41] width 700 height 36
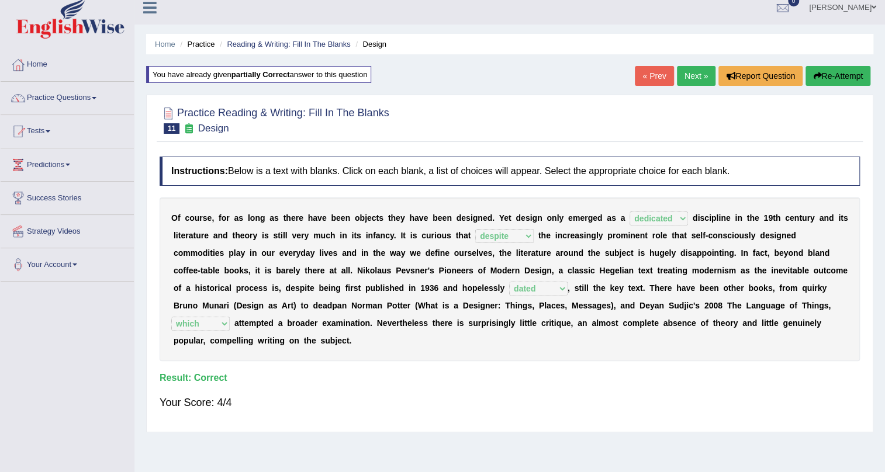
scroll to position [0, 0]
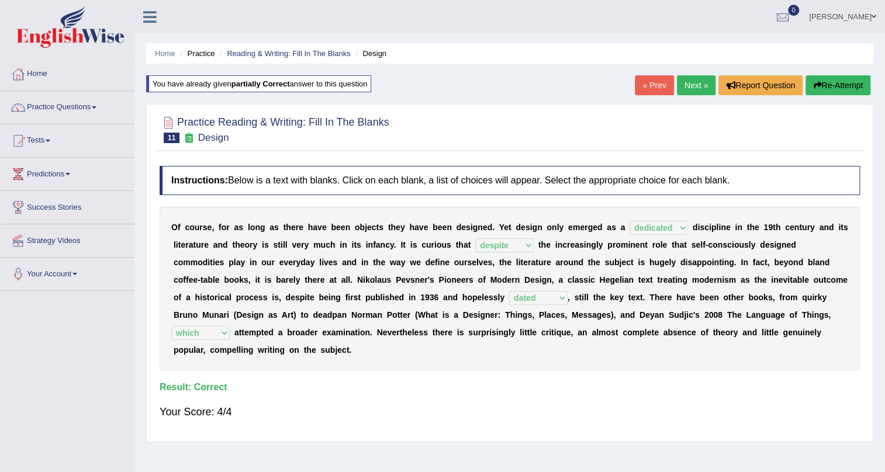
click at [873, 15] on span at bounding box center [873, 17] width 5 height 8
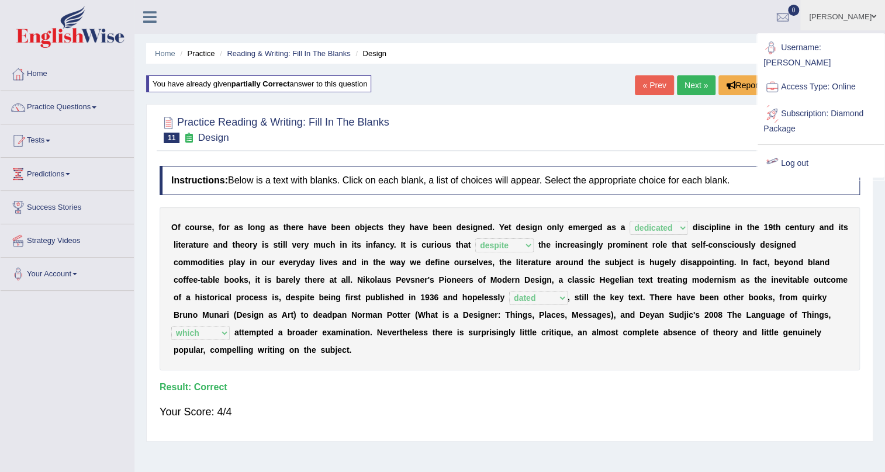
click at [791, 151] on link "Log out" at bounding box center [821, 163] width 126 height 27
